Goal: Communication & Community: Answer question/provide support

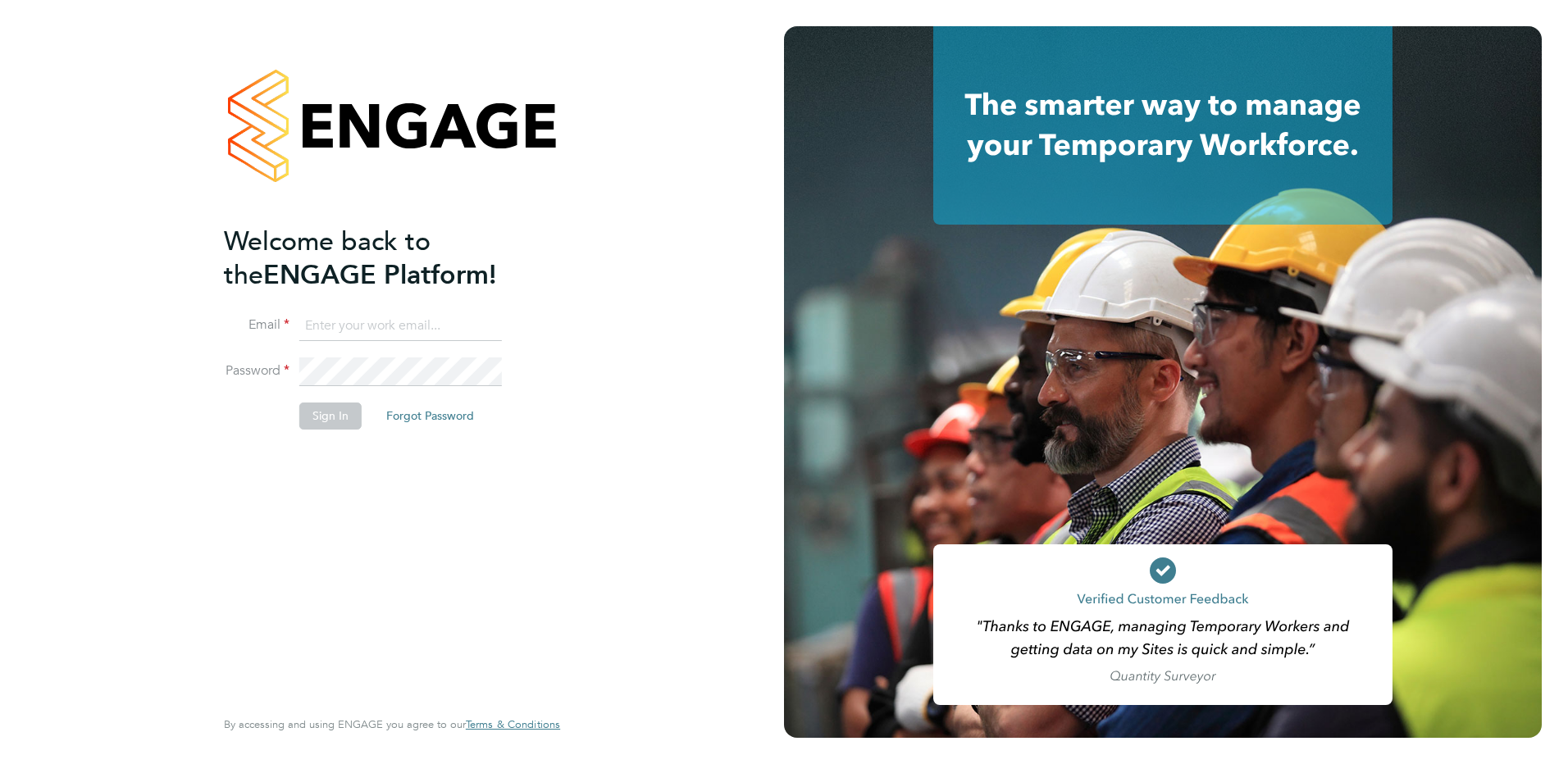
type input "patrick@tradelinerecruitment.co.uk"
click at [310, 420] on button "Sign In" at bounding box center [330, 415] width 62 height 26
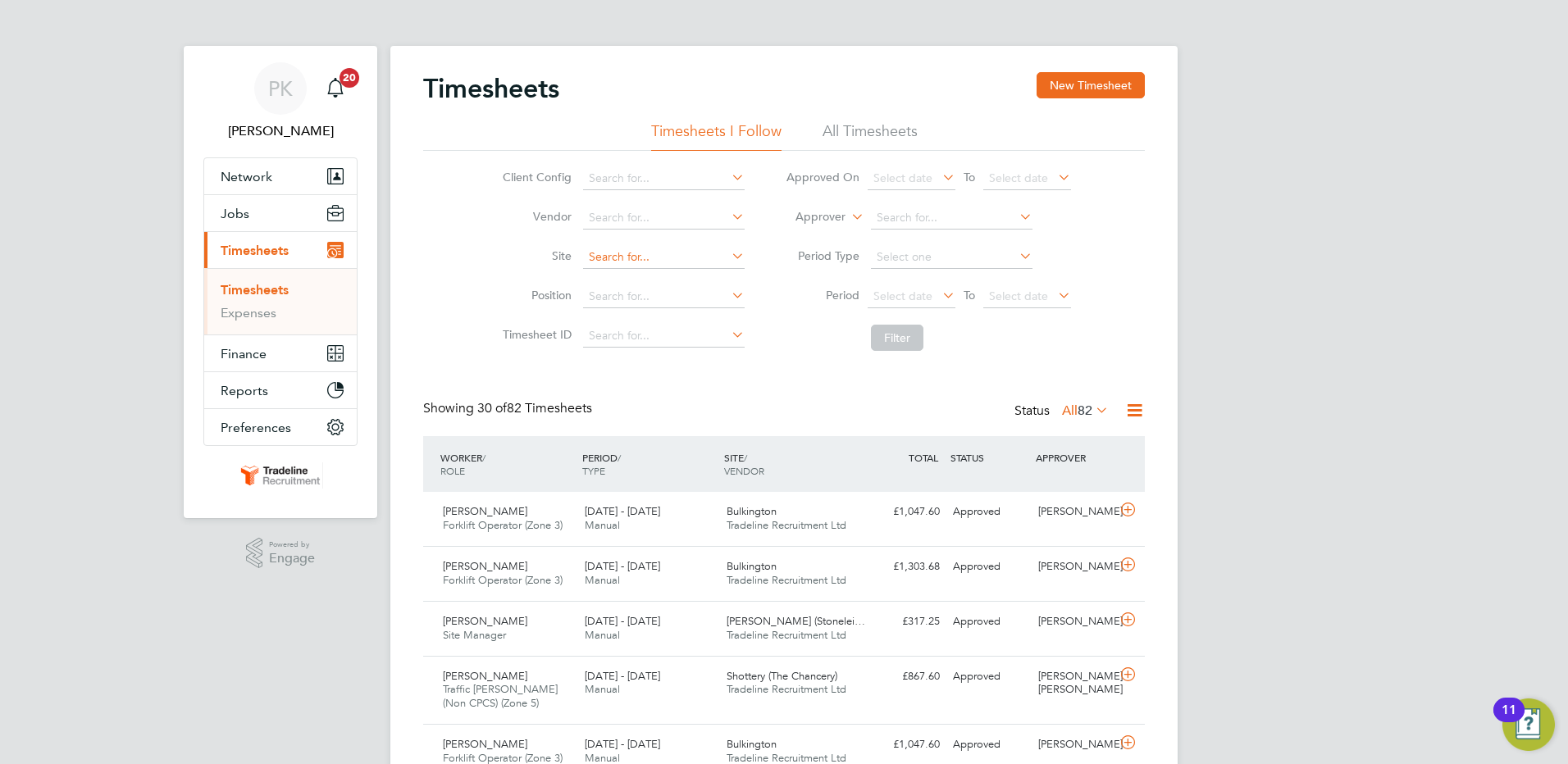
click at [649, 261] on input at bounding box center [664, 257] width 162 height 23
click at [645, 283] on li "[PERSON_NAME] ery (The Chancery)" at bounding box center [685, 280] width 207 height 23
type input "Shottery (The Chancery)"
click at [912, 340] on button "Filter" at bounding box center [897, 337] width 53 height 26
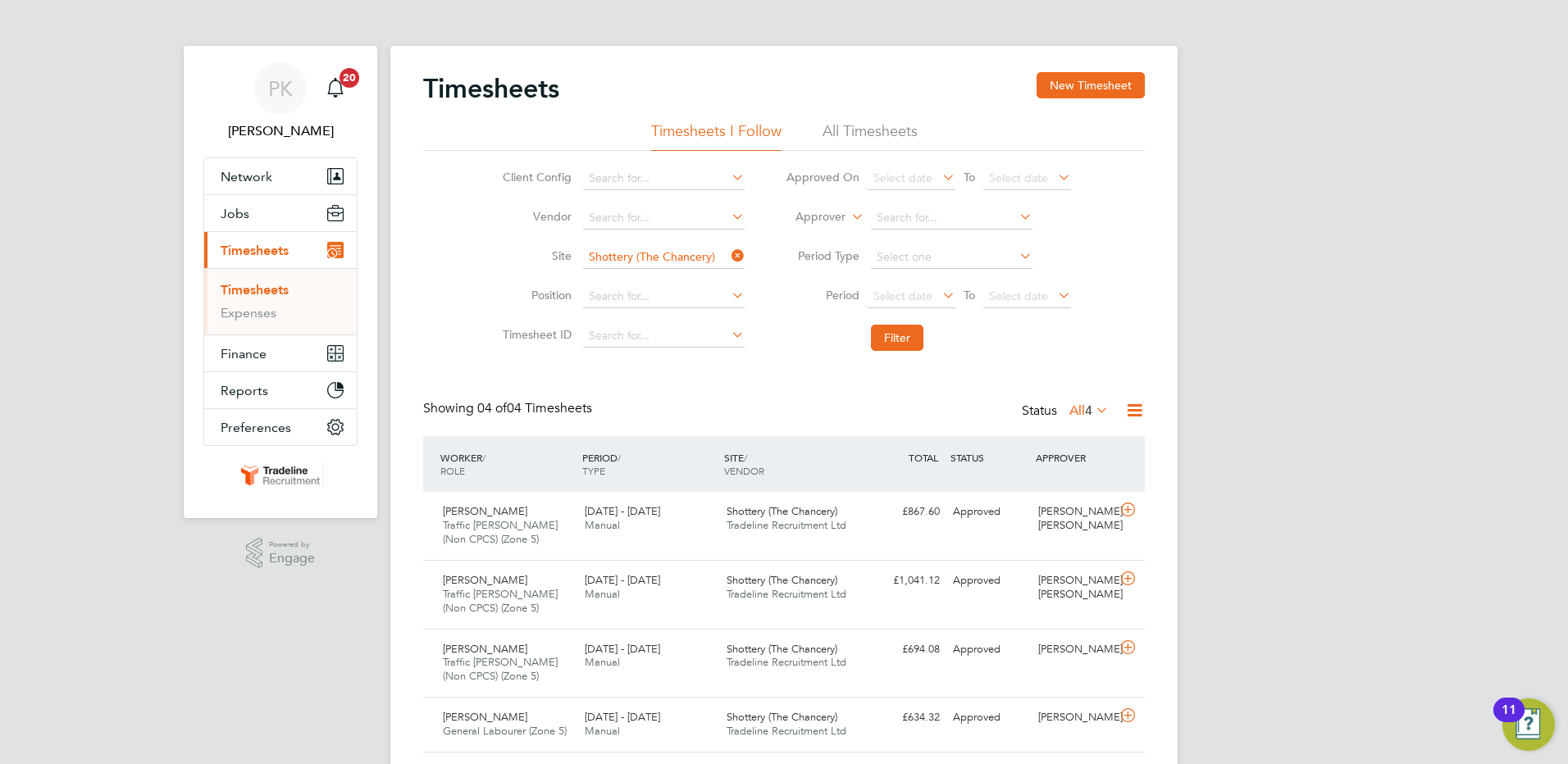
click at [833, 127] on li "All Timesheets" at bounding box center [870, 135] width 95 height 29
click at [1000, 542] on div "[PERSON_NAME] Traffic [PERSON_NAME] (Non CPCS) (Zone 5) [DATE] - [DATE] [DATE] …" at bounding box center [784, 525] width 722 height 68
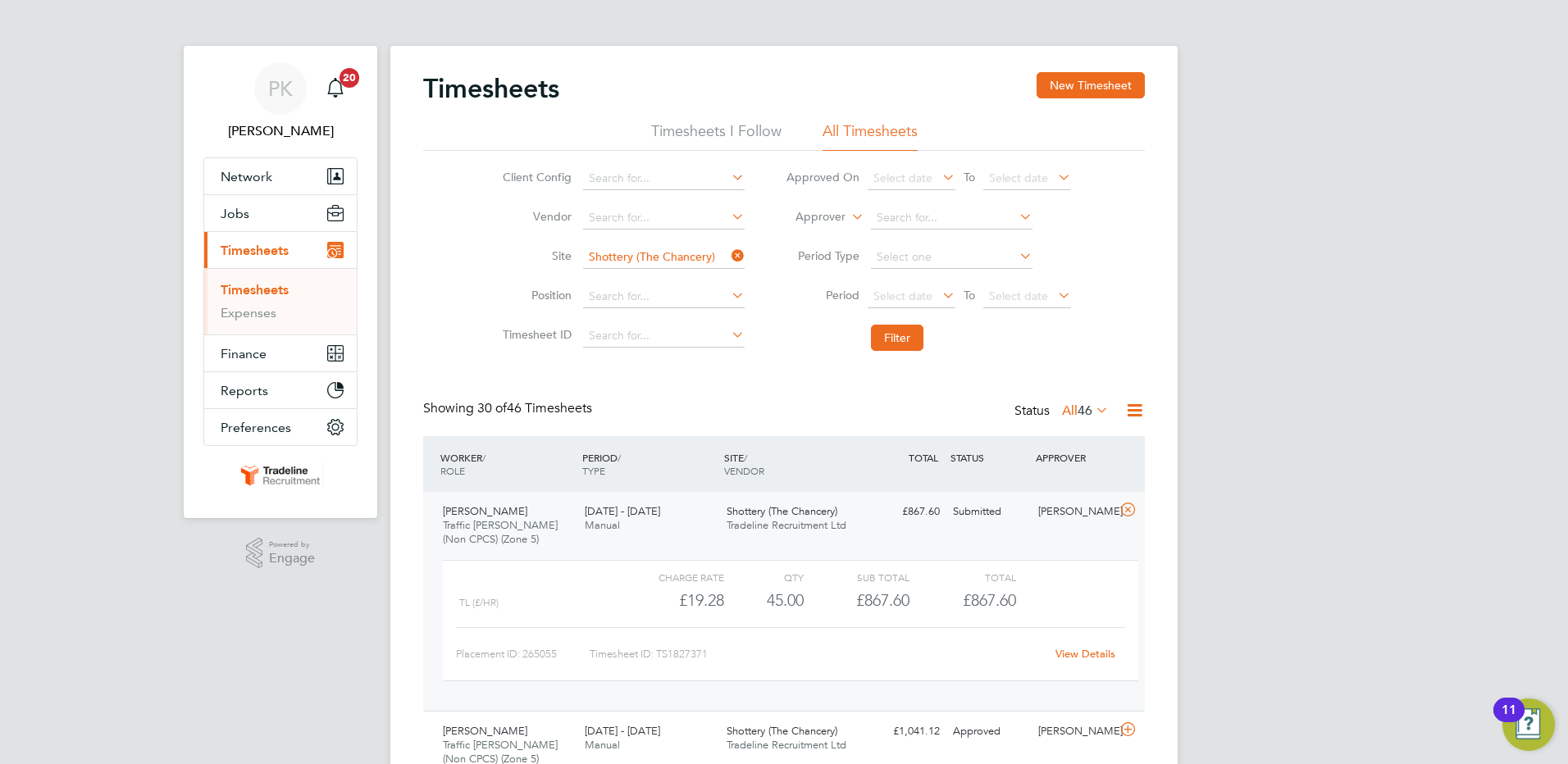
click at [1070, 656] on link "View Details" at bounding box center [1086, 653] width 60 height 14
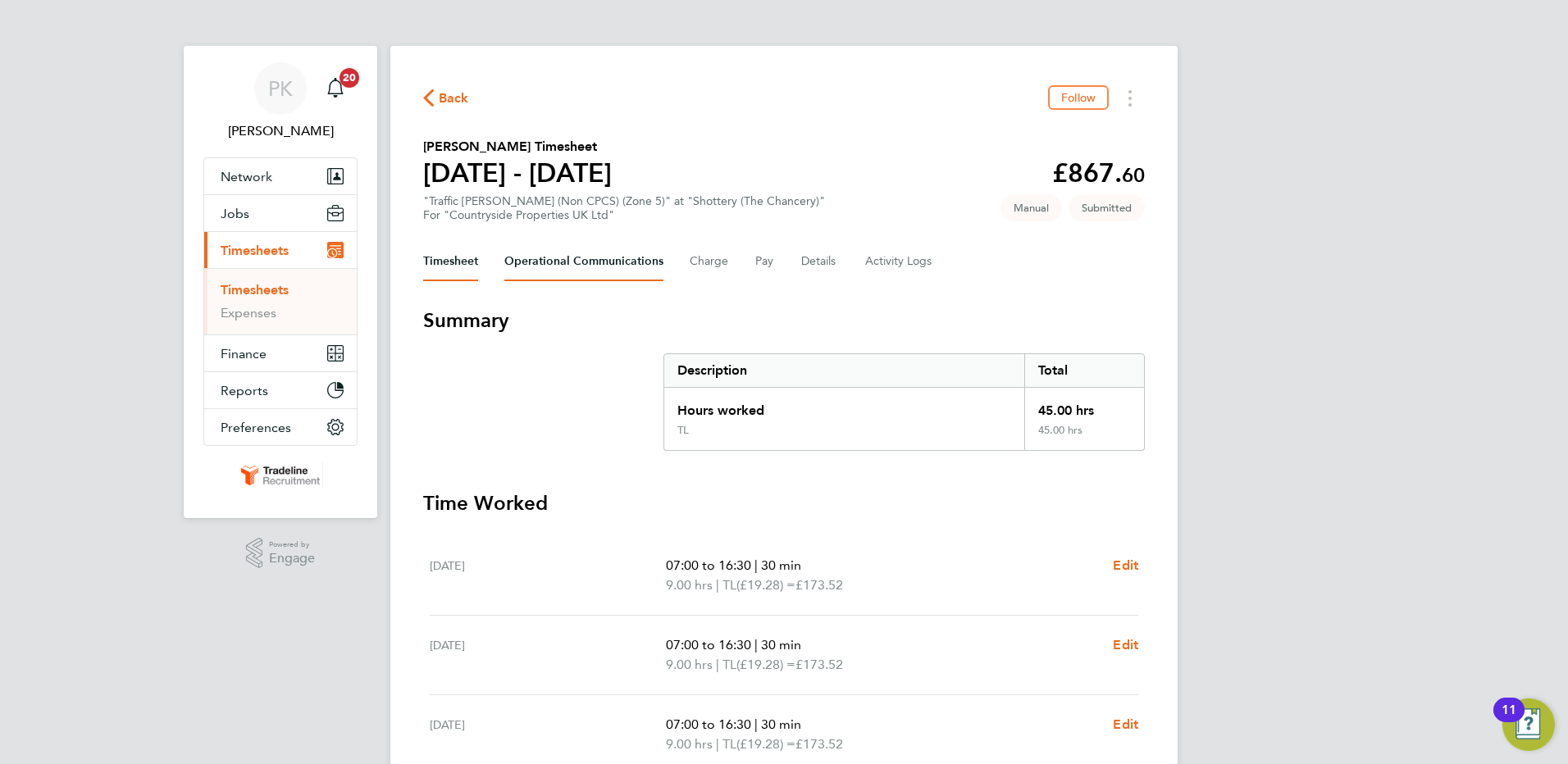
click at [601, 261] on Communications-tab "Operational Communications" at bounding box center [584, 261] width 159 height 39
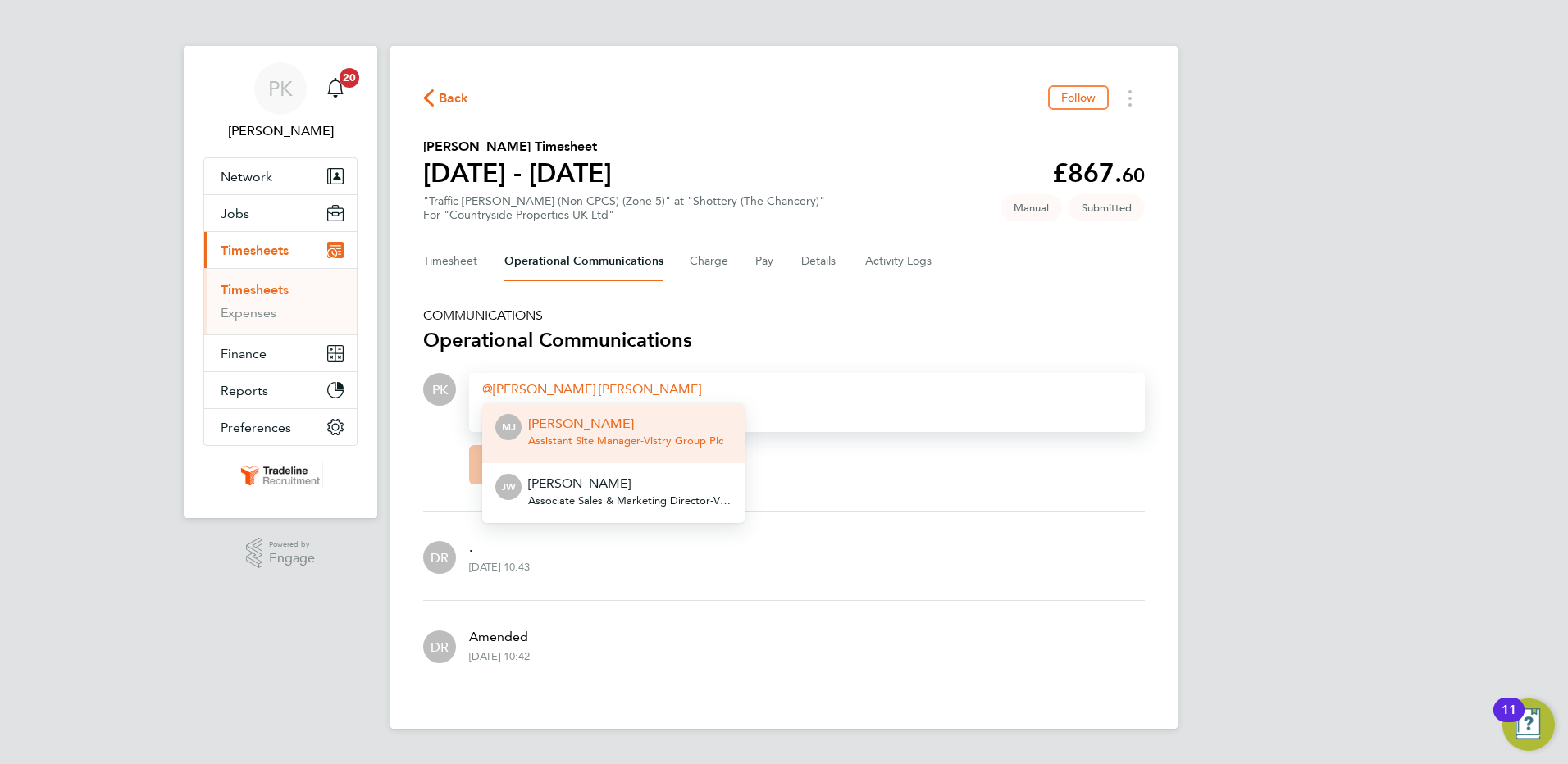
click at [625, 419] on p "[PERSON_NAME]" at bounding box center [626, 424] width 196 height 20
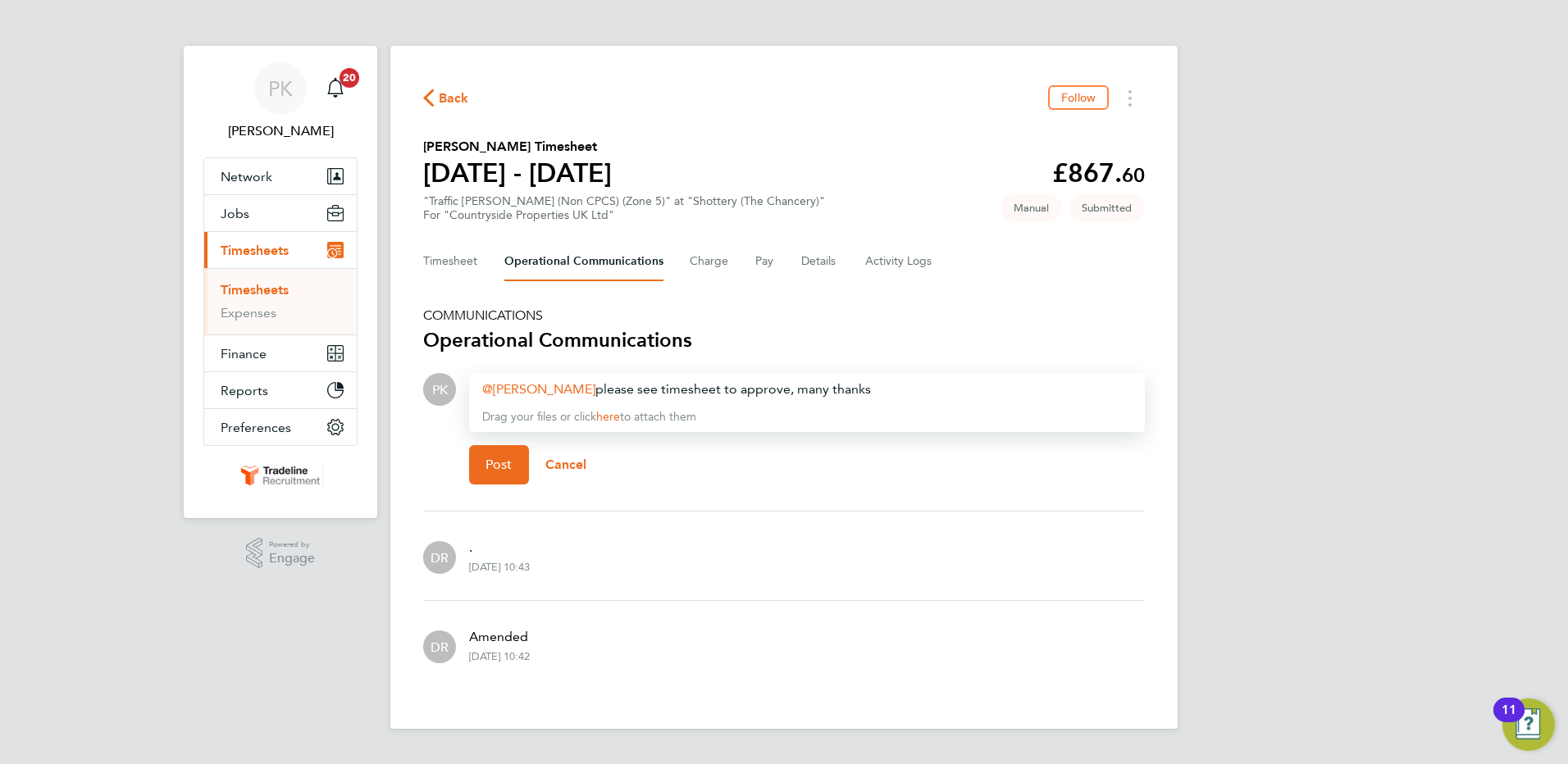
drag, startPoint x: 852, startPoint y: 389, endPoint x: 578, endPoint y: 391, distance: 274.0
click at [578, 391] on div "Mark Jacques ​ please see timesheet to approve, many thanks" at bounding box center [807, 389] width 650 height 20
copy div "please see timesheet to approve, many thanks"
click at [494, 475] on button "Post" at bounding box center [499, 465] width 60 height 39
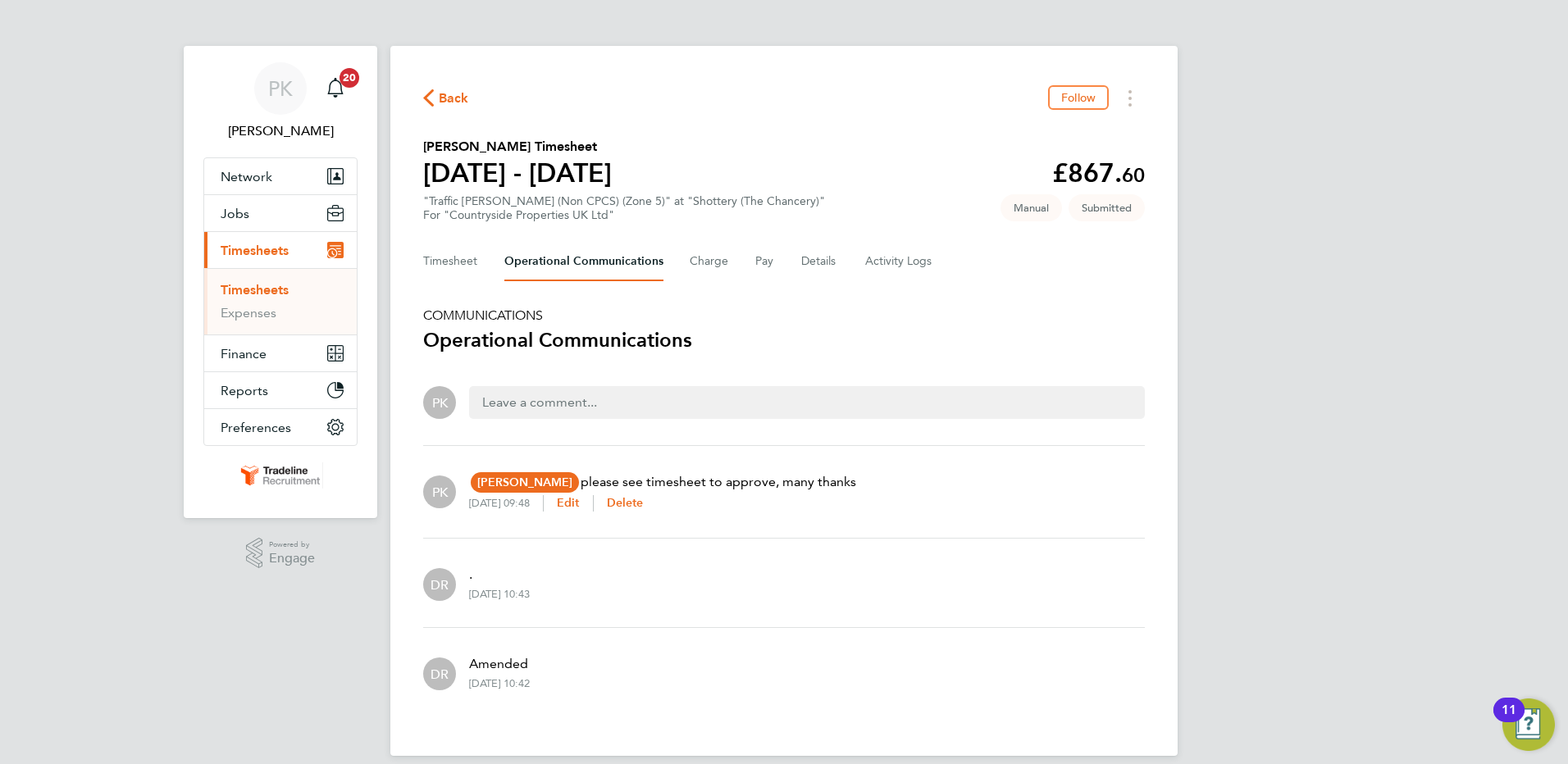
click at [241, 290] on link "Timesheets" at bounding box center [255, 289] width 68 height 16
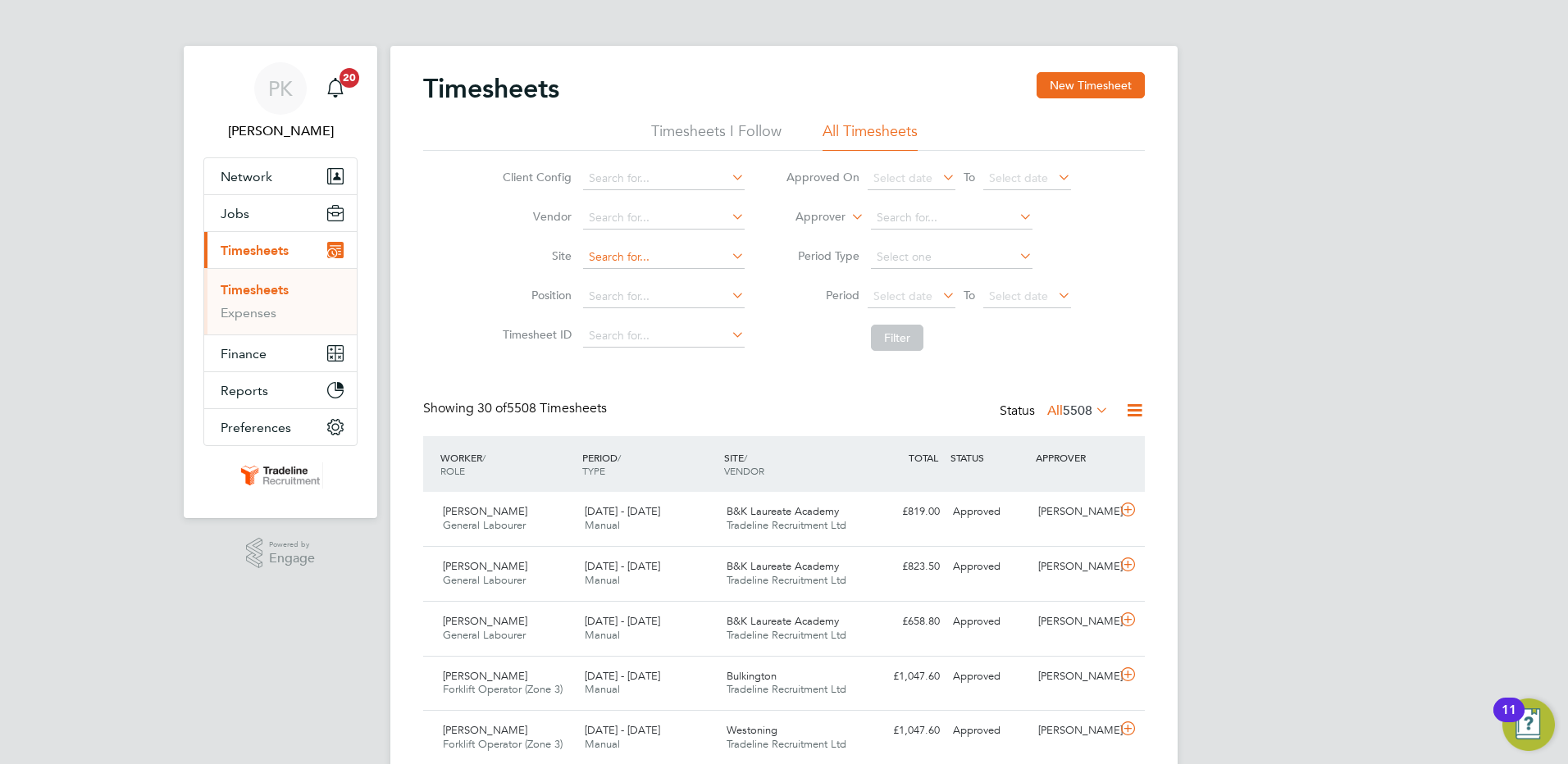
click at [692, 254] on input at bounding box center [664, 257] width 162 height 23
click at [688, 274] on li "Bulk ington" at bounding box center [664, 280] width 164 height 23
type input "Bulkington"
click at [893, 330] on button "Filter" at bounding box center [897, 337] width 53 height 26
